Goal: Task Accomplishment & Management: Manage account settings

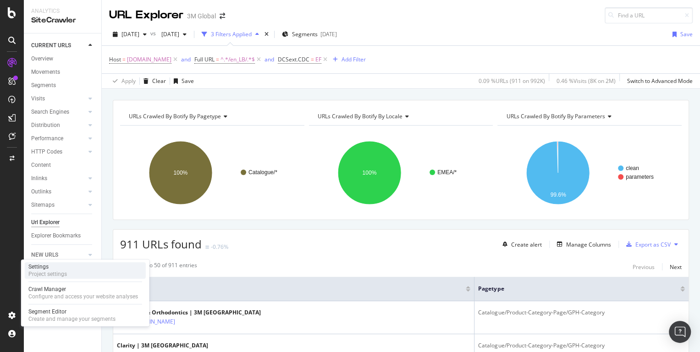
click at [49, 265] on div "Settings" at bounding box center [47, 266] width 38 height 7
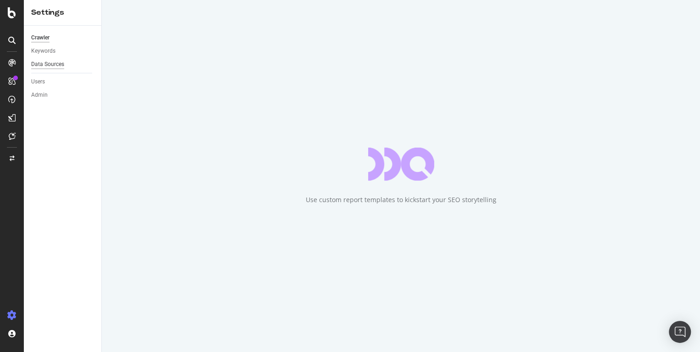
click at [53, 63] on div "Data Sources" at bounding box center [47, 65] width 33 height 10
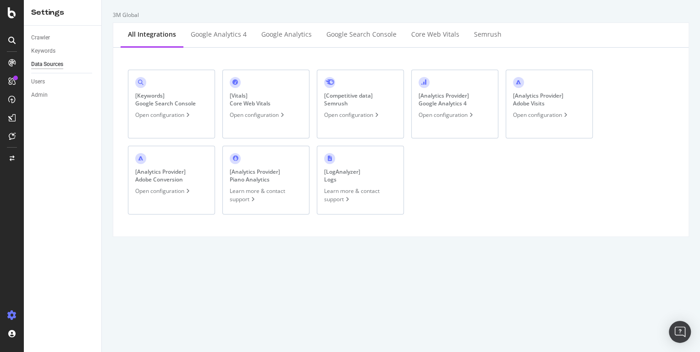
click at [350, 174] on div "[ LogAnalyzer ] Logs" at bounding box center [342, 176] width 36 height 16
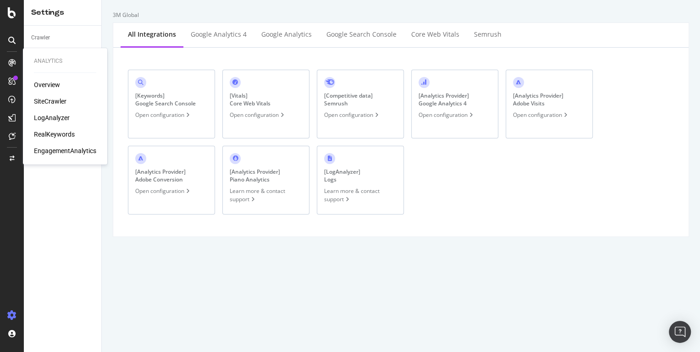
click at [45, 121] on div "LogAnalyzer" at bounding box center [52, 117] width 36 height 9
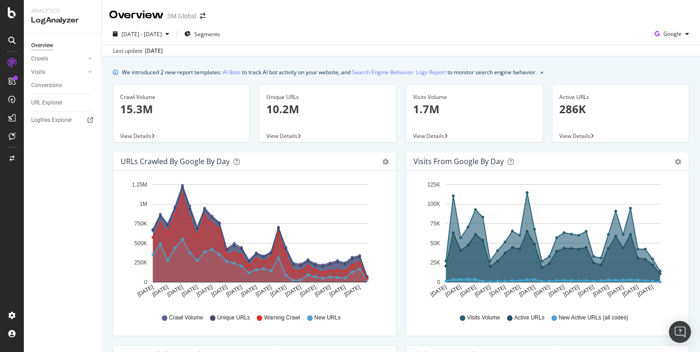
click at [45, 121] on div "Logfiles Explorer" at bounding box center [51, 120] width 41 height 10
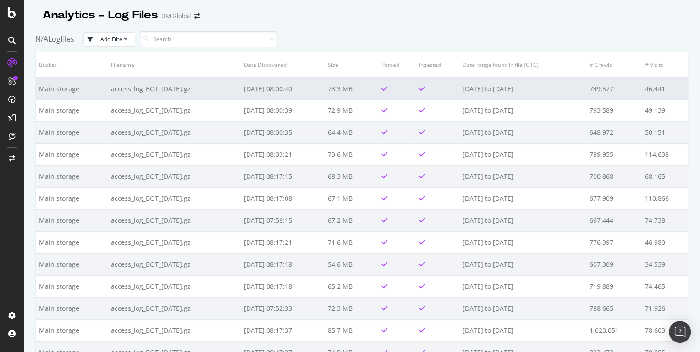
click at [163, 87] on td "access_log_BOT_[DATE].gz" at bounding box center [174, 88] width 133 height 22
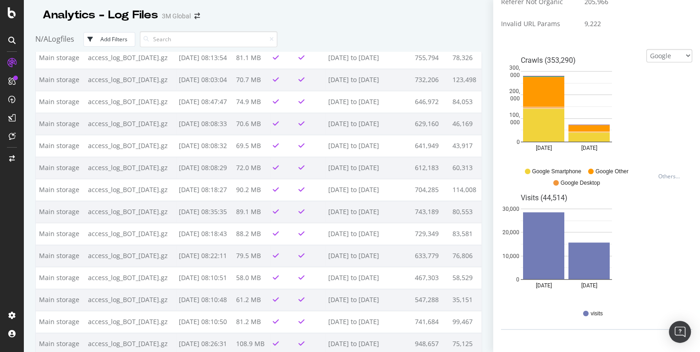
scroll to position [1904, 0]
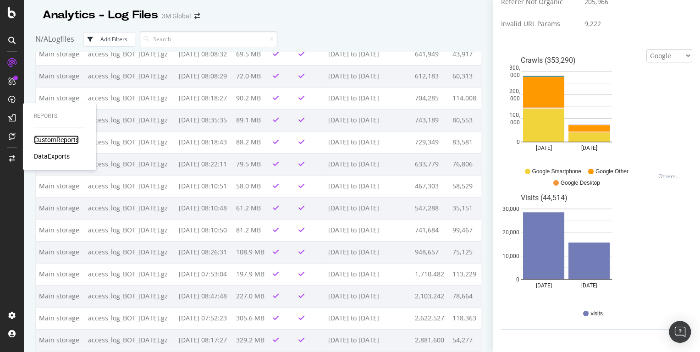
click at [49, 140] on div "CustomReports" at bounding box center [56, 139] width 45 height 9
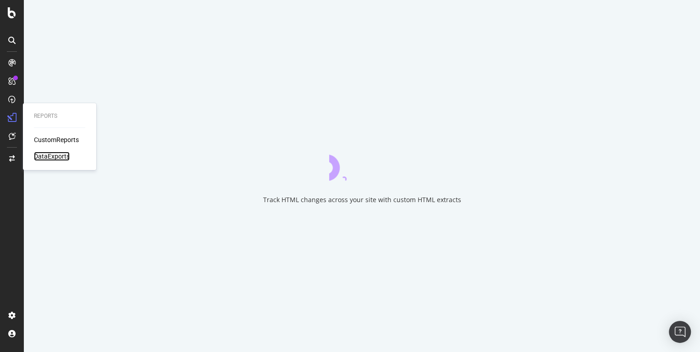
click at [45, 157] on div "DataExports" at bounding box center [52, 156] width 36 height 9
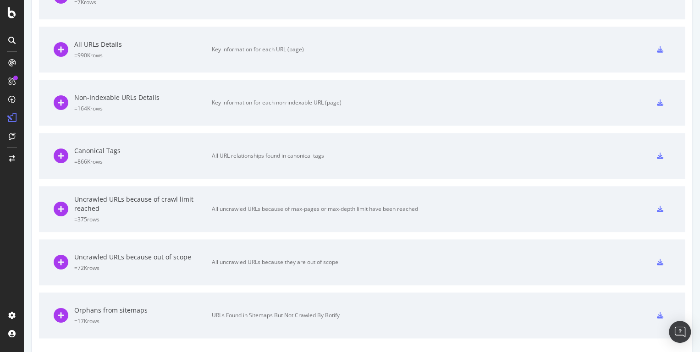
scroll to position [590, 0]
